Goal: Task Accomplishment & Management: Complete application form

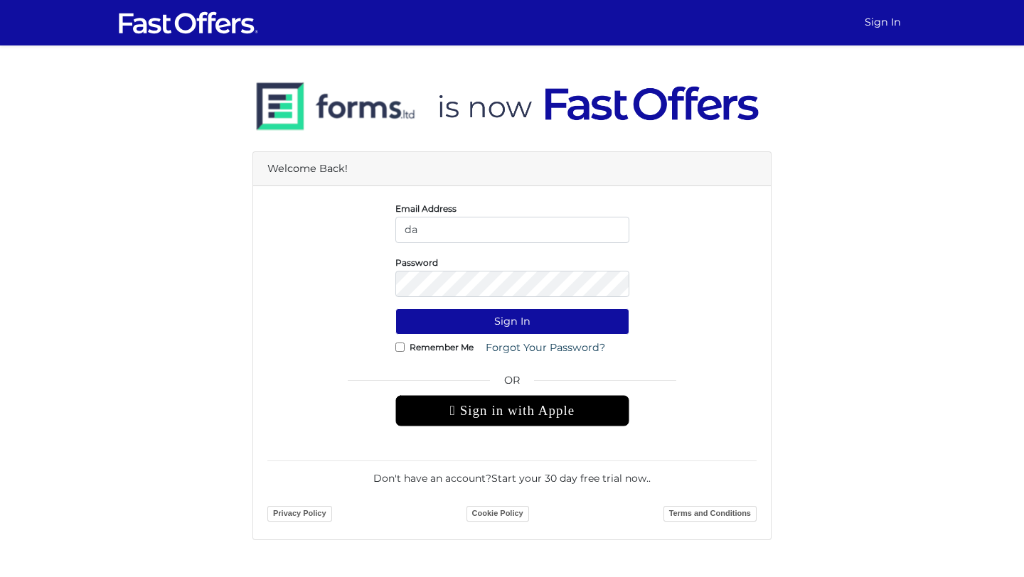
type input "[EMAIL_ADDRESS][DOMAIN_NAME]"
click at [481, 301] on form "Email Address [EMAIL_ADDRESS][DOMAIN_NAME] Password Sign In Remember Me OR" at bounding box center [511, 362] width 489 height 325
click at [481, 299] on form "Email Address [EMAIL_ADDRESS][DOMAIN_NAME] Password Sign In Remember Me OR" at bounding box center [511, 362] width 489 height 325
click at [395, 309] on button "Sign In" at bounding box center [512, 322] width 234 height 26
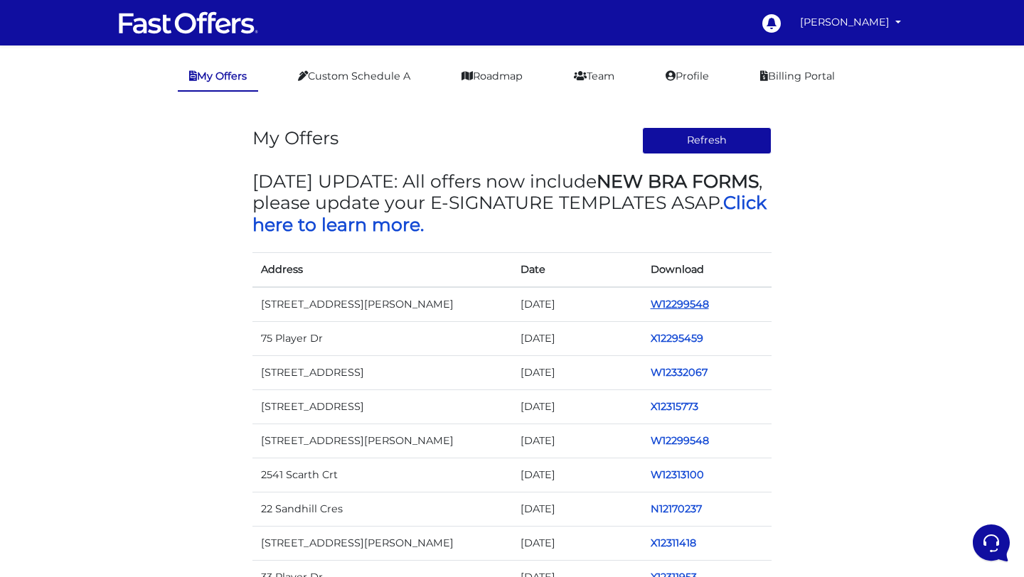
click at [678, 301] on link "W12299548" at bounding box center [679, 304] width 58 height 13
